Goal: Information Seeking & Learning: Learn about a topic

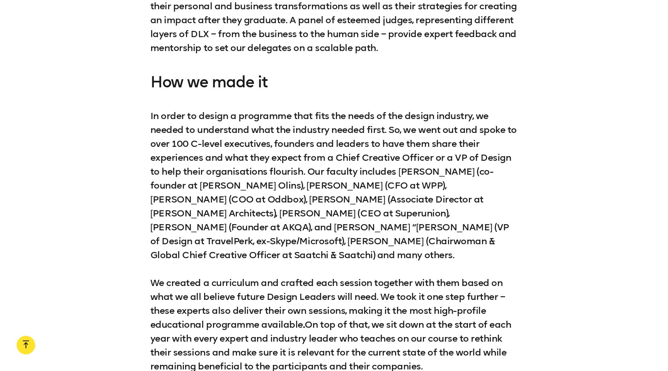
scroll to position [1920, 0]
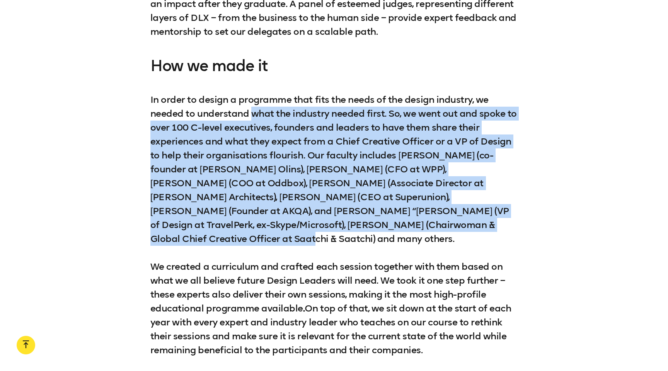
drag, startPoint x: 398, startPoint y: 206, endPoint x: 253, endPoint y: 95, distance: 181.7
click at [253, 95] on p "In order to design a programme that fits the needs of the design industry, we n…" at bounding box center [333, 225] width 367 height 264
click at [302, 127] on p "In order to design a programme that fits the needs of the design industry, we n…" at bounding box center [333, 225] width 367 height 264
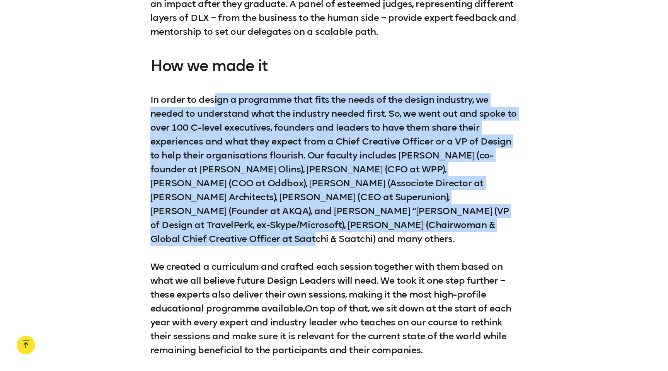
drag, startPoint x: 214, startPoint y: 90, endPoint x: 406, endPoint y: 212, distance: 227.2
click at [406, 212] on p "In order to design a programme that fits the needs of the design industry, we n…" at bounding box center [333, 225] width 367 height 264
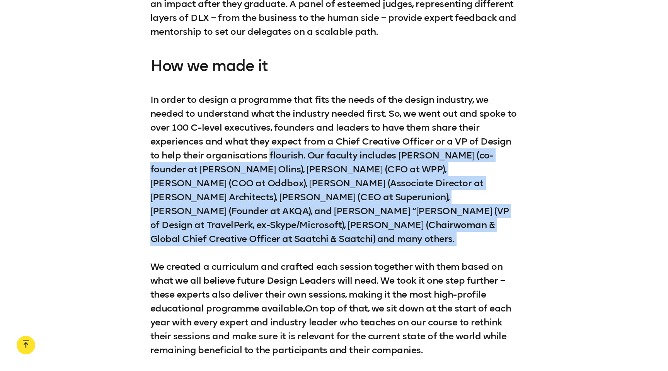
drag, startPoint x: 406, startPoint y: 212, endPoint x: 269, endPoint y: 136, distance: 157.0
click at [269, 136] on p "In order to design a programme that fits the needs of the design industry, we n…" at bounding box center [333, 225] width 367 height 264
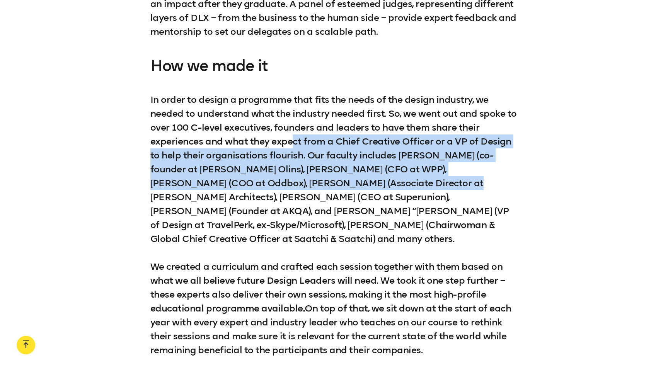
drag, startPoint x: 293, startPoint y: 124, endPoint x: 340, endPoint y: 172, distance: 67.0
click at [340, 172] on p "In order to design a programme that fits the needs of the design industry, we n…" at bounding box center [333, 225] width 367 height 264
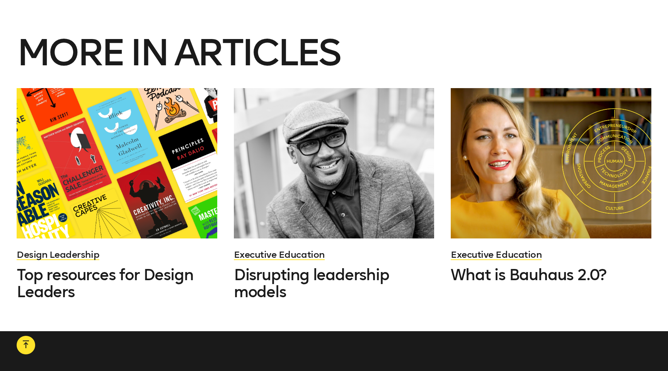
scroll to position [3043, 0]
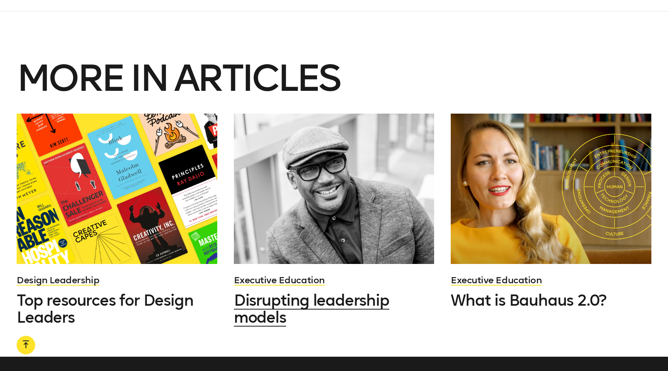
click at [368, 291] on span "Disrupting leadership models" at bounding box center [311, 309] width 155 height 36
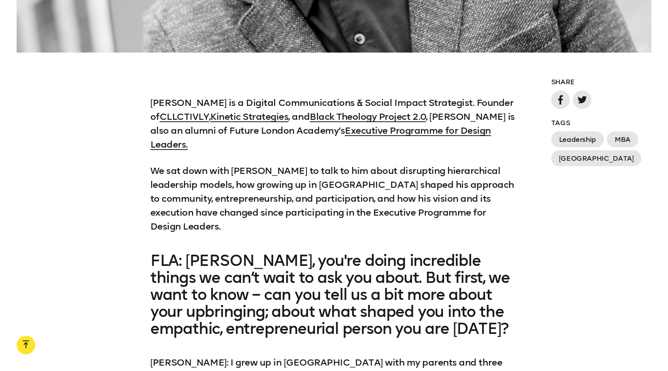
scroll to position [512, 0]
